Goal: Book appointment/travel/reservation

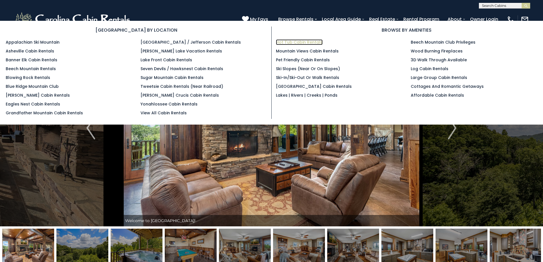
click at [296, 43] on link "Hot Tub Cabin Rentals" at bounding box center [299, 42] width 47 height 6
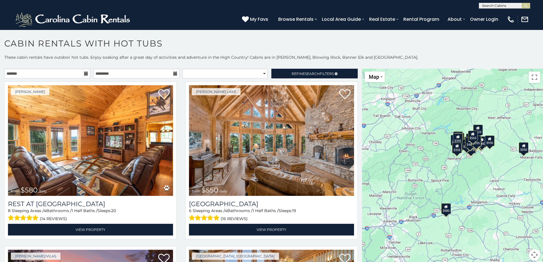
click at [484, 155] on div "$580 $550 $349 $535 $375 $480 $400 $451 $460 $1,095 $525 $315 $310 $315 $230 $4…" at bounding box center [452, 168] width 181 height 199
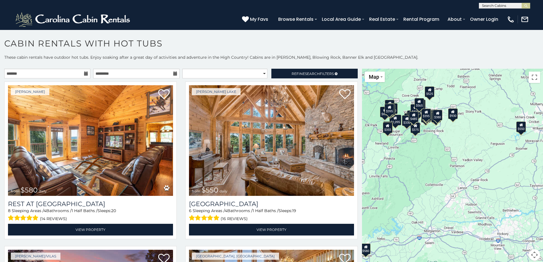
drag, startPoint x: 488, startPoint y: 163, endPoint x: 445, endPoint y: 144, distance: 47.3
click at [445, 144] on div "$580 $550 $349 $535 $375 $480 $400 $451 $460 $1,095 $525 $315 $310 $315 $230 $4…" at bounding box center [452, 168] width 181 height 199
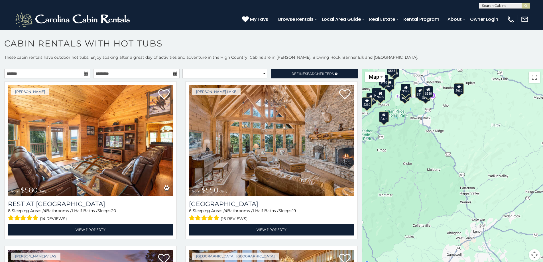
click at [437, 125] on div "$580 $550 $349 $535 $375 $480 $400 $451 $460 $1,095 $525 $315 $310 $315 $230 $4…" at bounding box center [452, 168] width 181 height 199
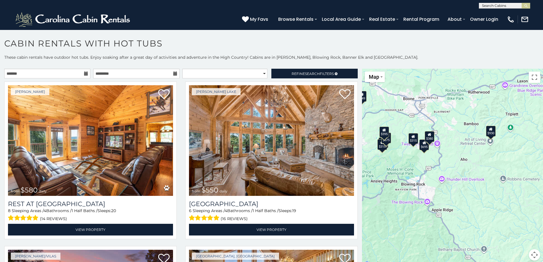
drag, startPoint x: 431, startPoint y: 115, endPoint x: 443, endPoint y: 190, distance: 76.2
click at [443, 190] on div "$580 $550 $349 $535 $375 $480 $400 $451 $460 $1,095 $525 $315 $310 $315 $230 $4…" at bounding box center [452, 168] width 181 height 199
click at [412, 138] on icon at bounding box center [414, 136] width 4 height 4
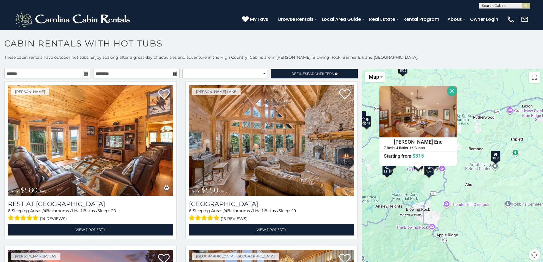
click at [451, 92] on button "Close" at bounding box center [452, 91] width 10 height 10
